Goal: Task Accomplishment & Management: Manage account settings

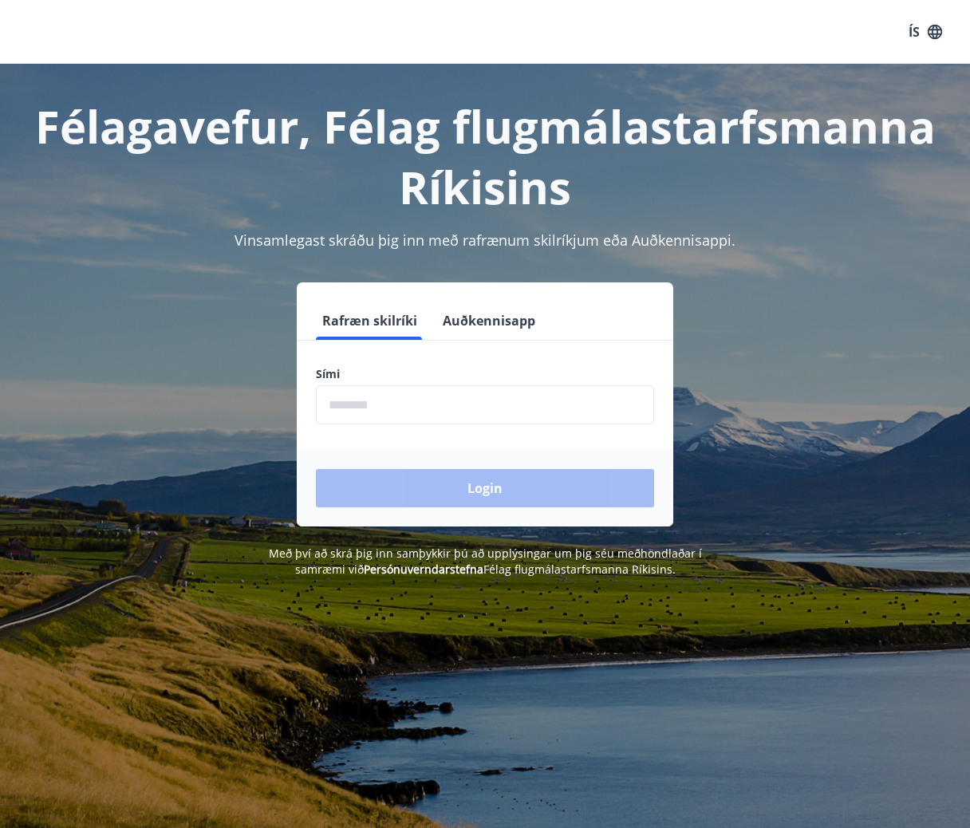
click at [505, 401] on input "phone" at bounding box center [485, 404] width 338 height 39
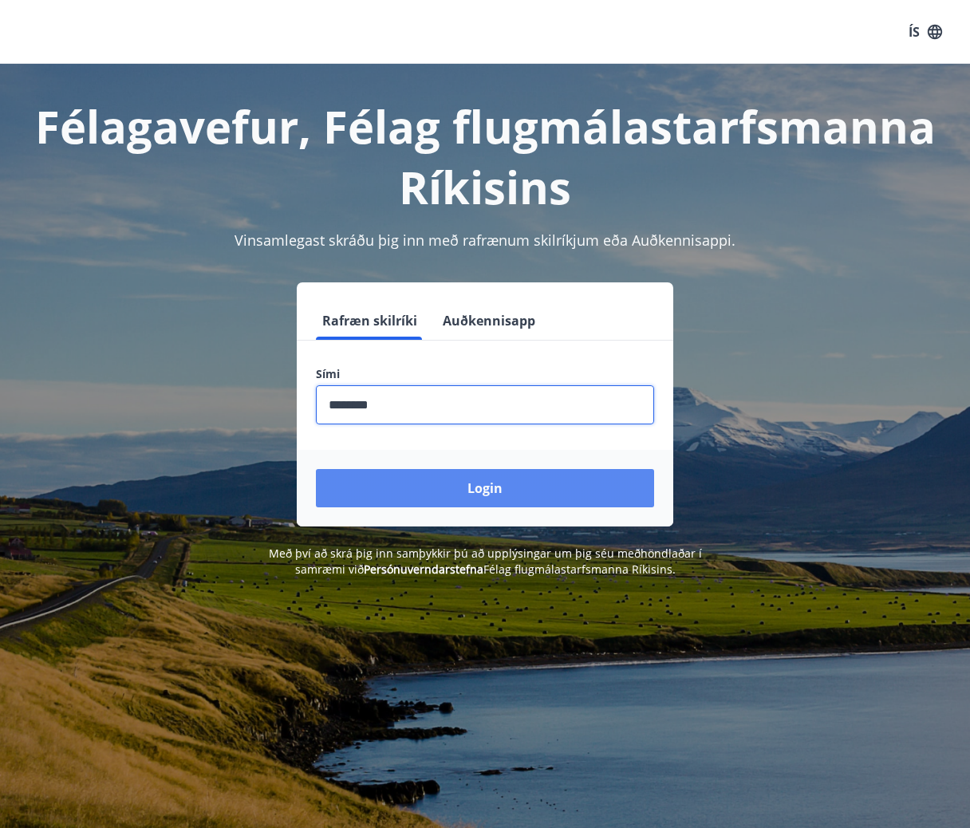
type input "********"
click at [499, 497] on button "Login" at bounding box center [485, 488] width 338 height 38
